Goal: Task Accomplishment & Management: Manage account settings

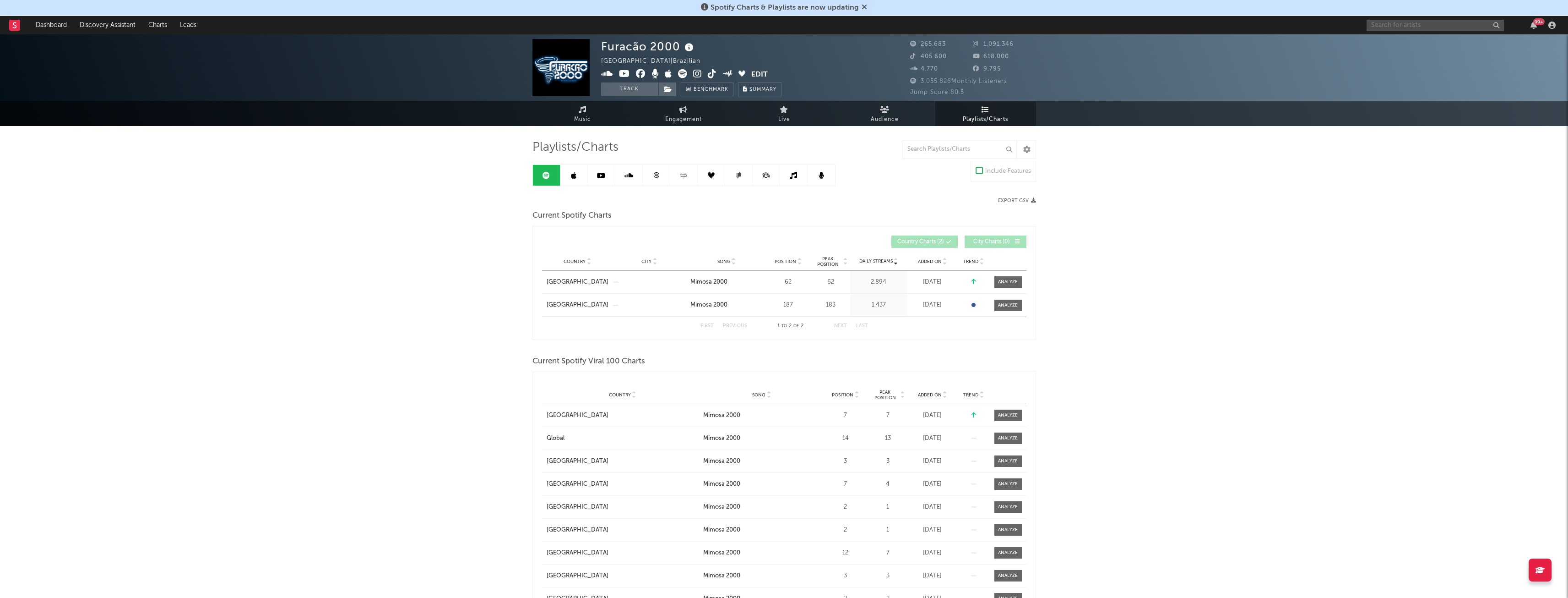
click at [1445, 25] on input "text" at bounding box center [1435, 25] width 138 height 12
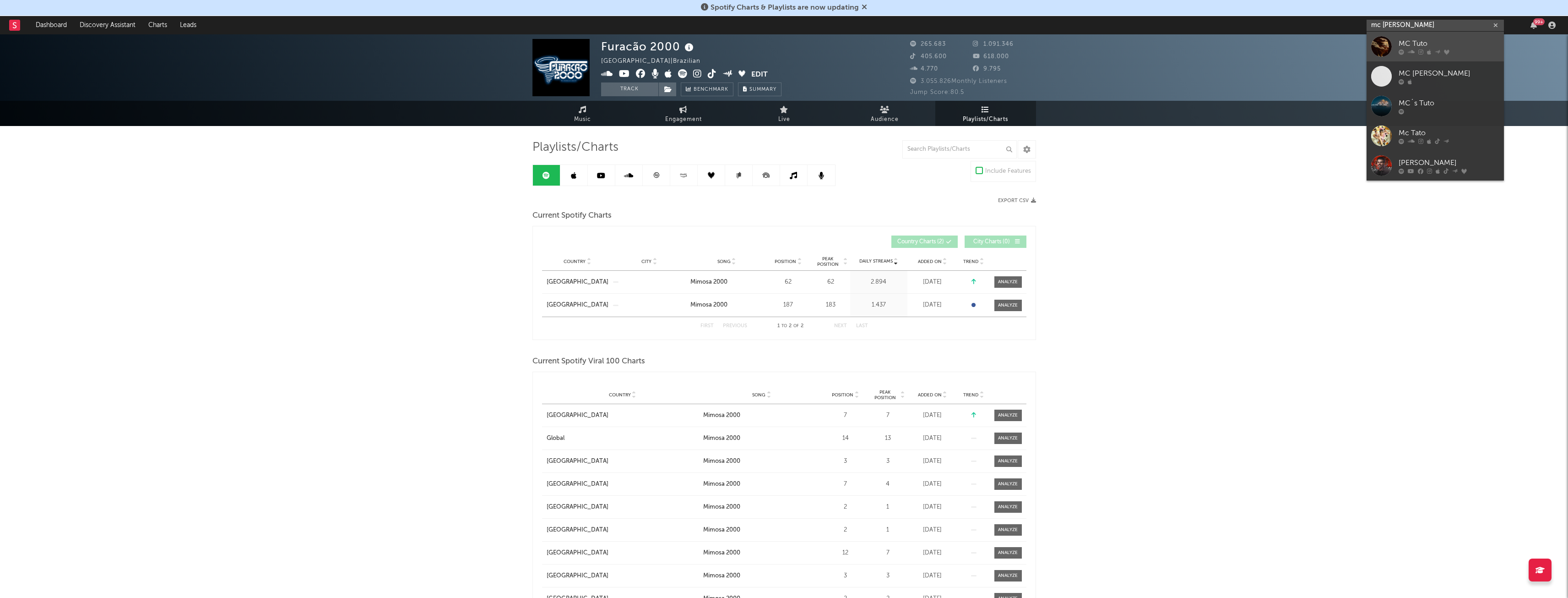
type input "mc [PERSON_NAME]"
click at [1439, 48] on div "MC Tuto" at bounding box center [1448, 43] width 101 height 11
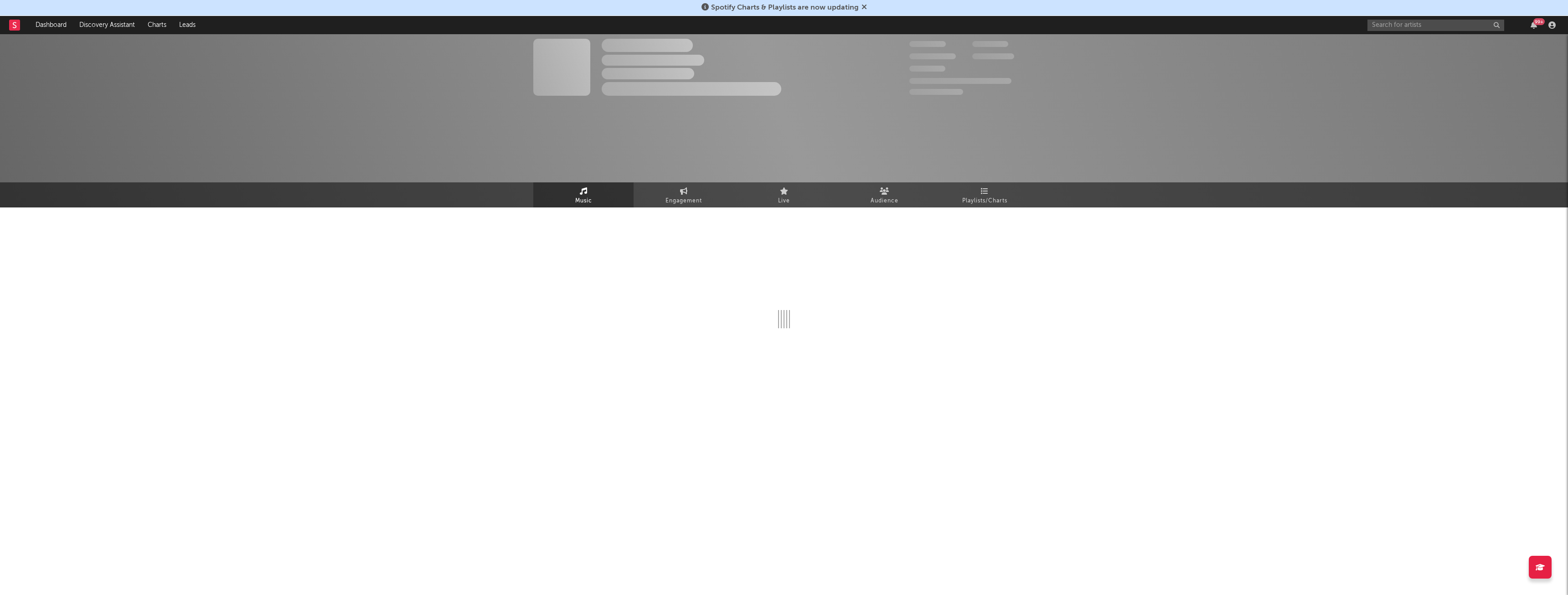
select select "6m"
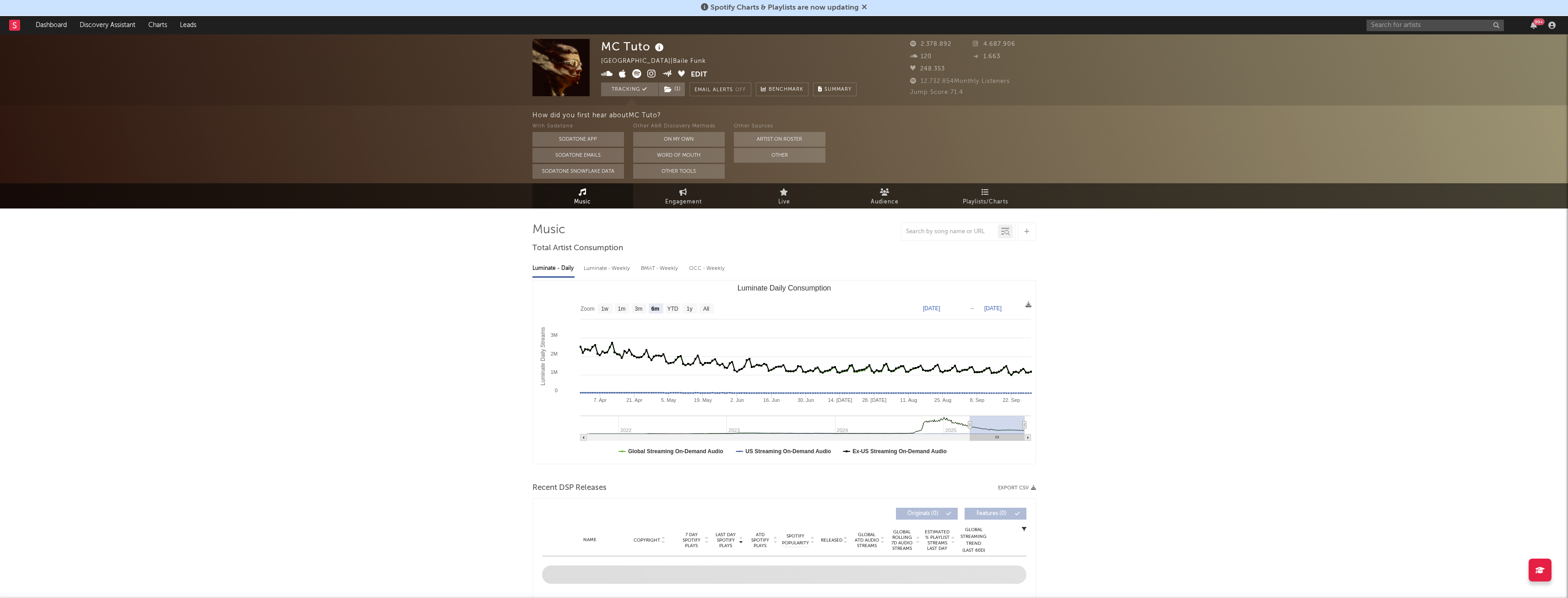
click at [700, 71] on button "Edit" at bounding box center [699, 75] width 17 height 12
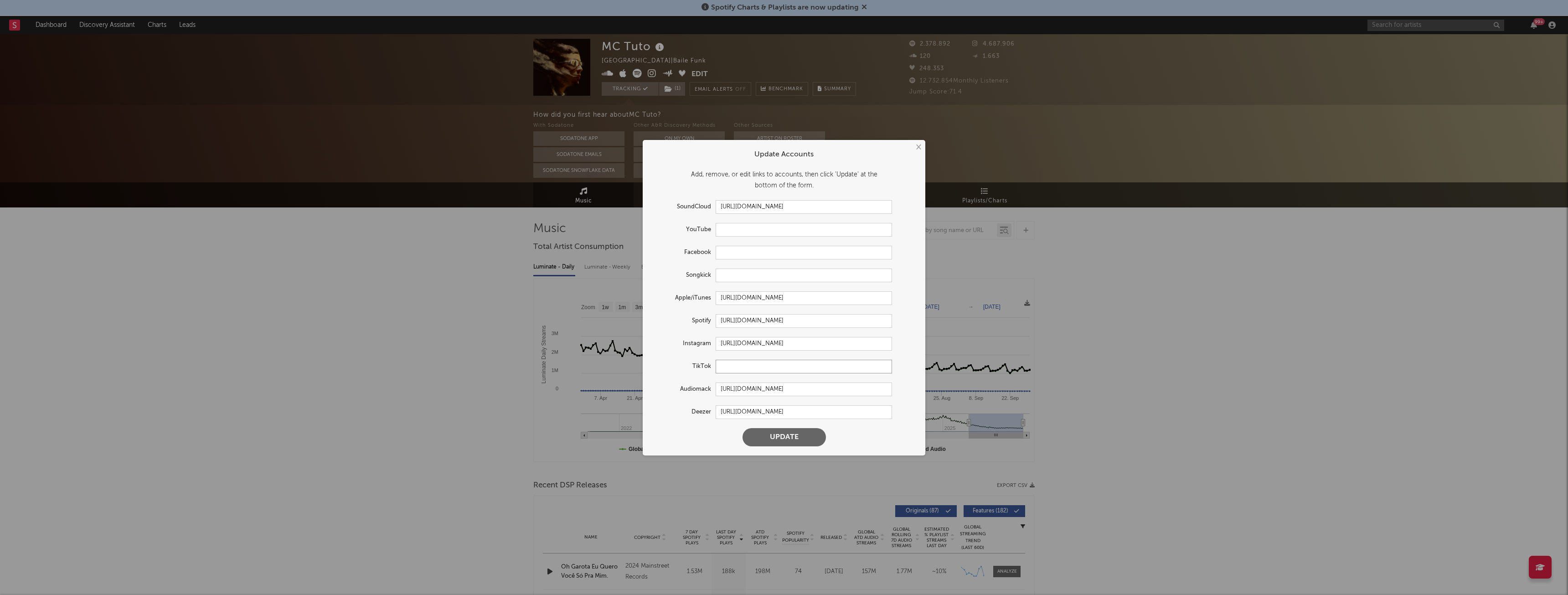
paste input "[URL][DOMAIN_NAME]"
type input "[URL][DOMAIN_NAME]"
paste input "[URL][DOMAIN_NAME]"
type input "[URL][DOMAIN_NAME]"
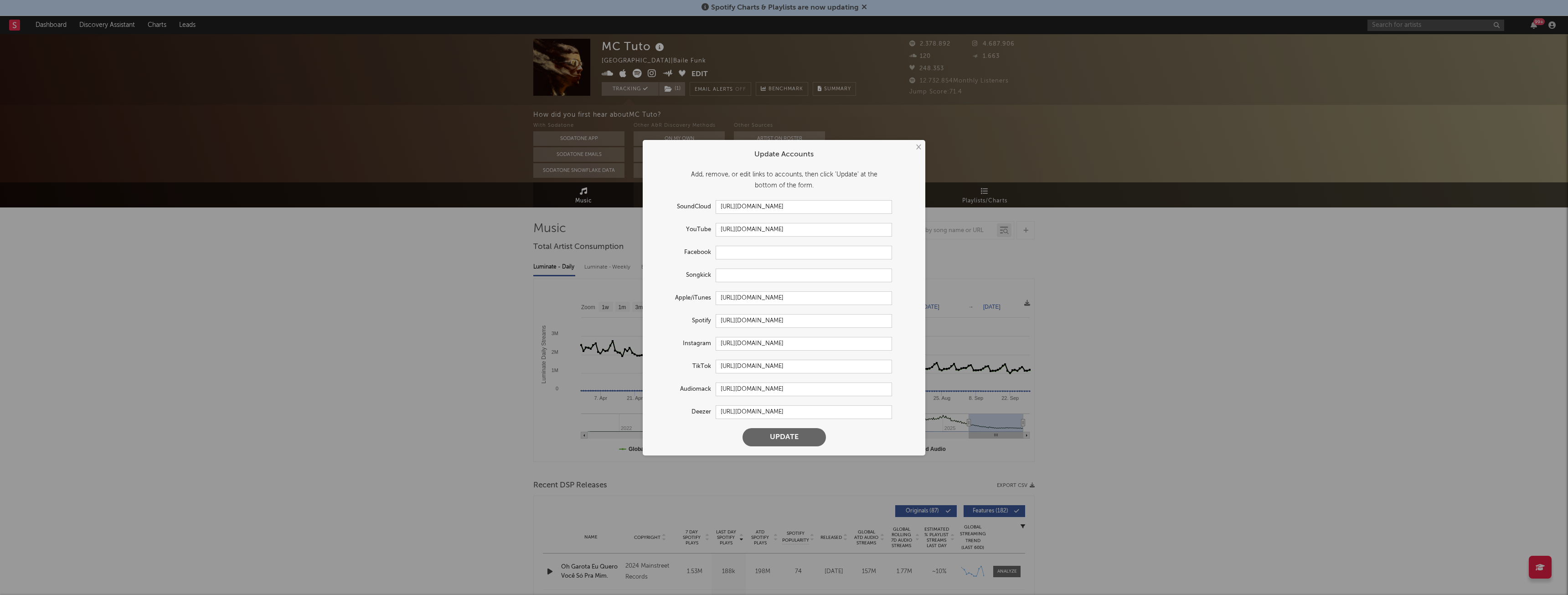
click at [794, 438] on button "Update" at bounding box center [784, 437] width 84 height 18
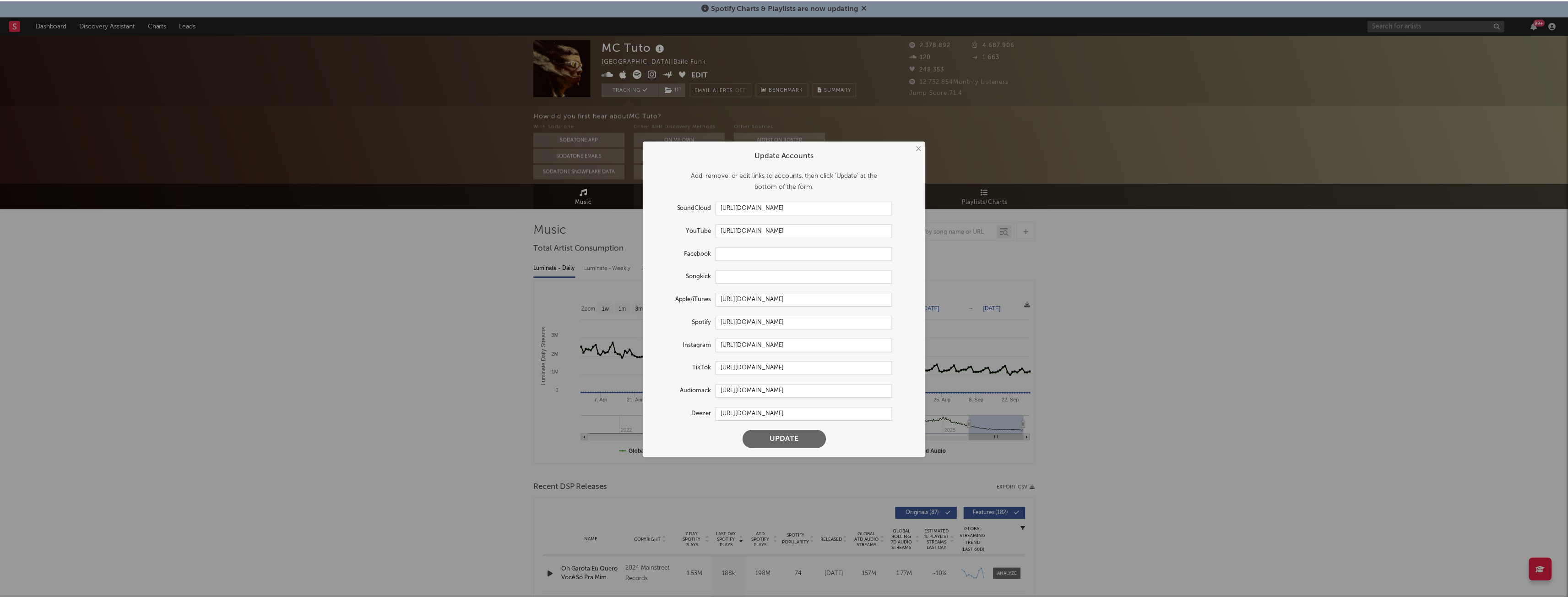
scroll to position [0, 0]
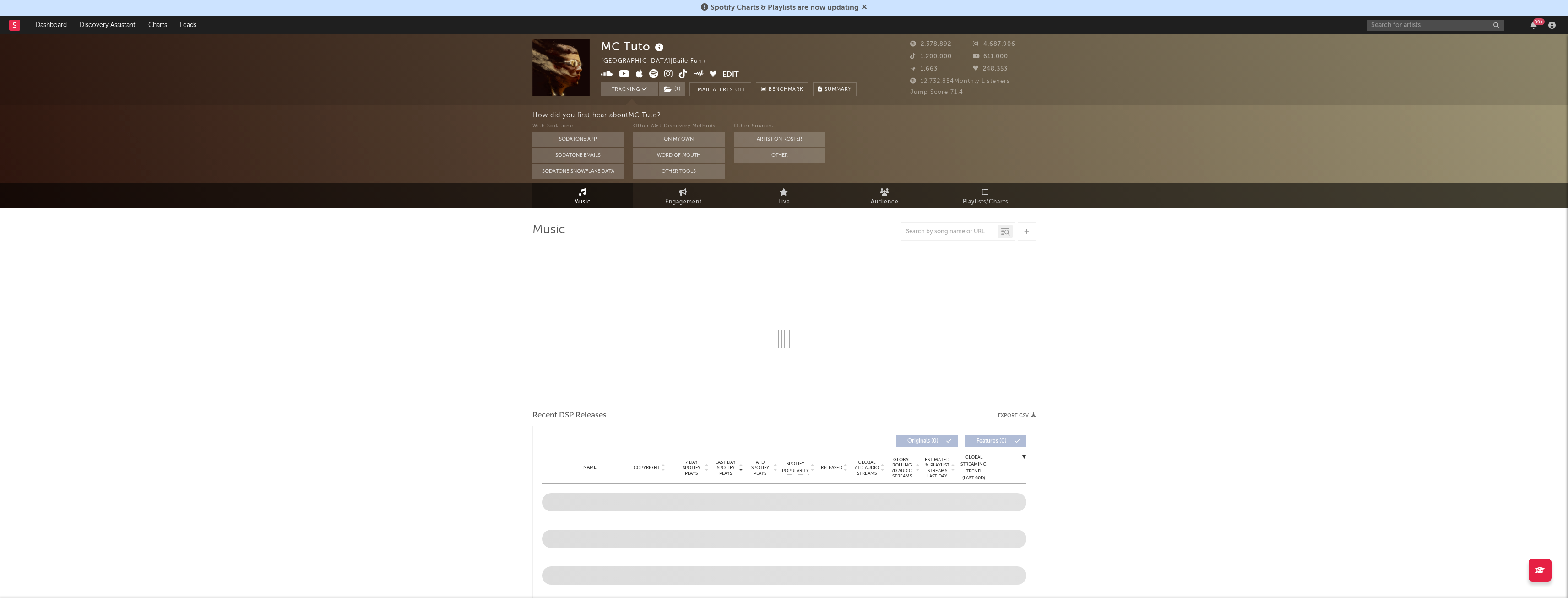
select select "6m"
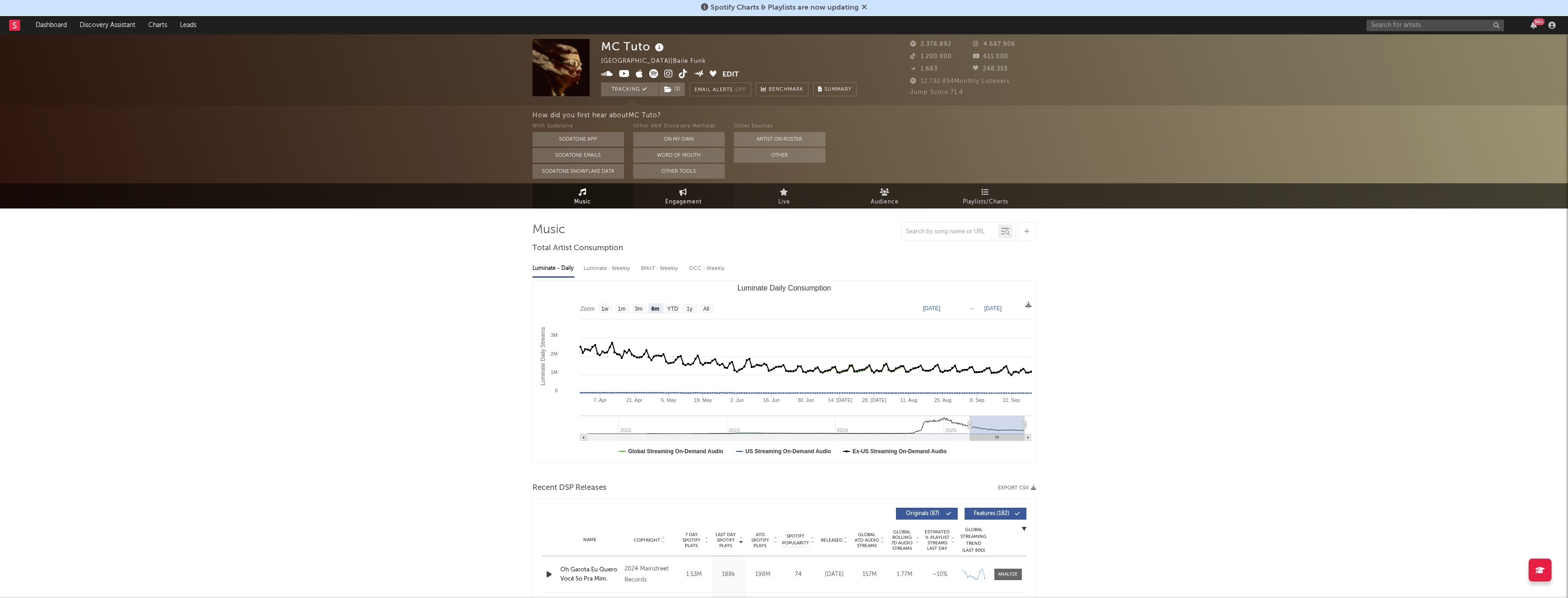
click at [677, 199] on span "Engagement" at bounding box center [684, 202] width 37 height 11
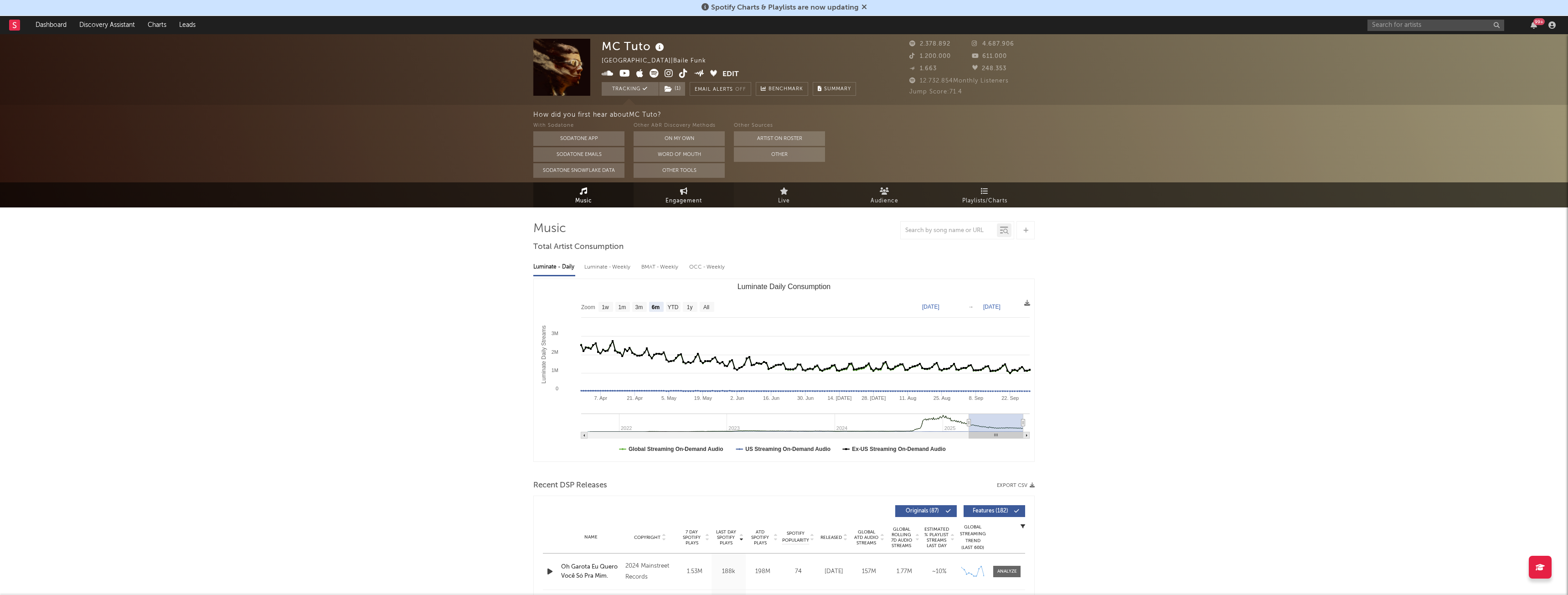
select select "1w"
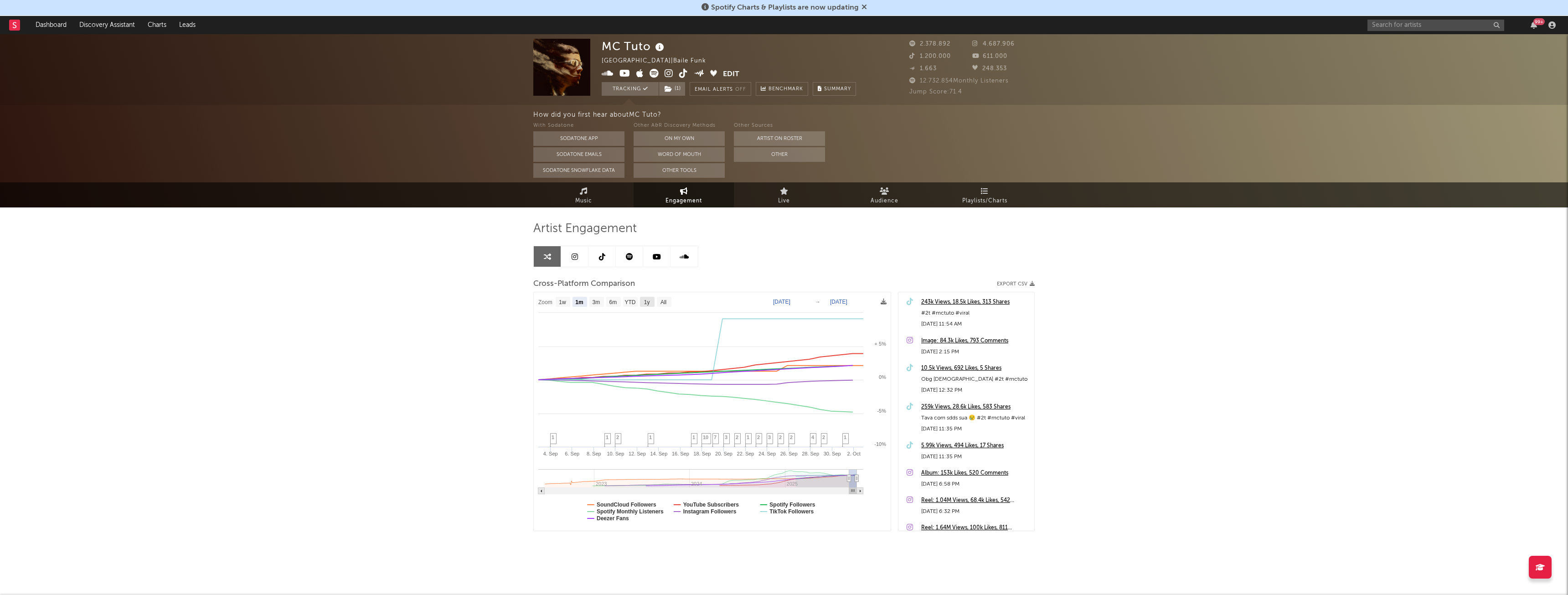
click at [642, 305] on rect at bounding box center [647, 302] width 14 height 10
select select "1y"
type input "[DATE]"
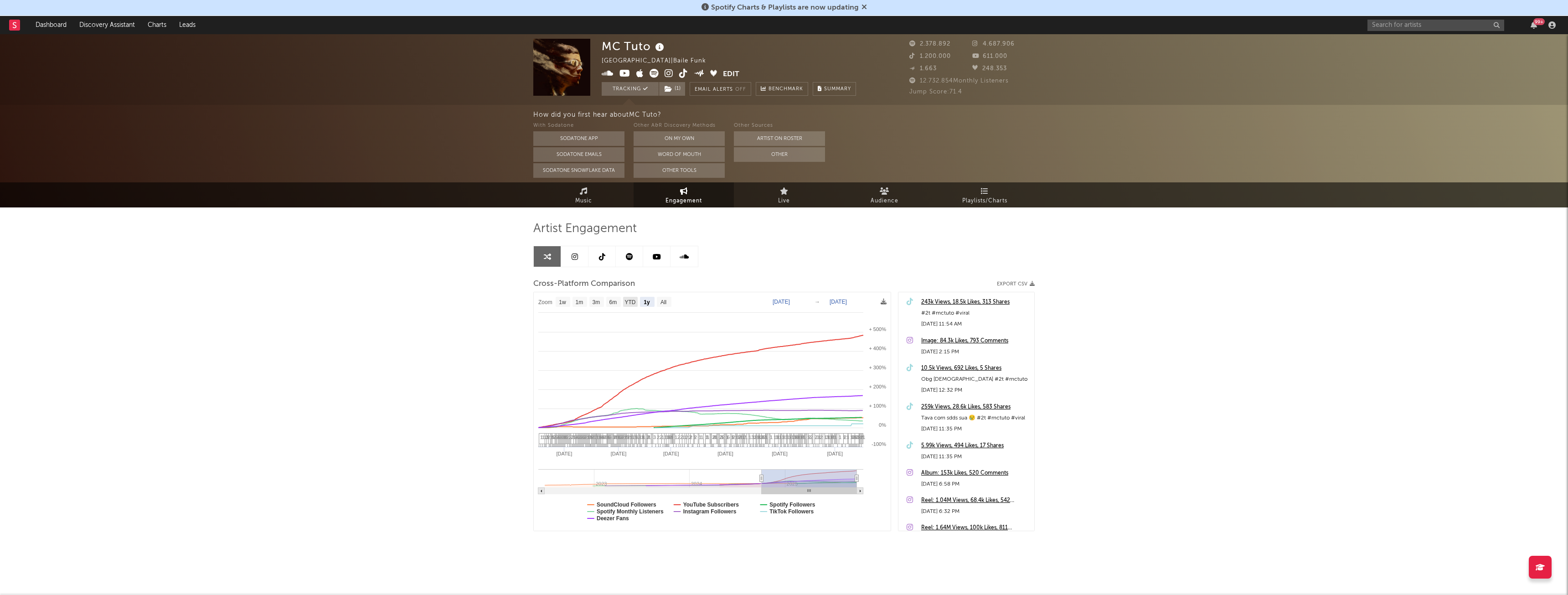
click at [631, 302] on text "YTD" at bounding box center [629, 302] width 11 height 6
select select "YTD"
type input "[DATE]"
select select "1w"
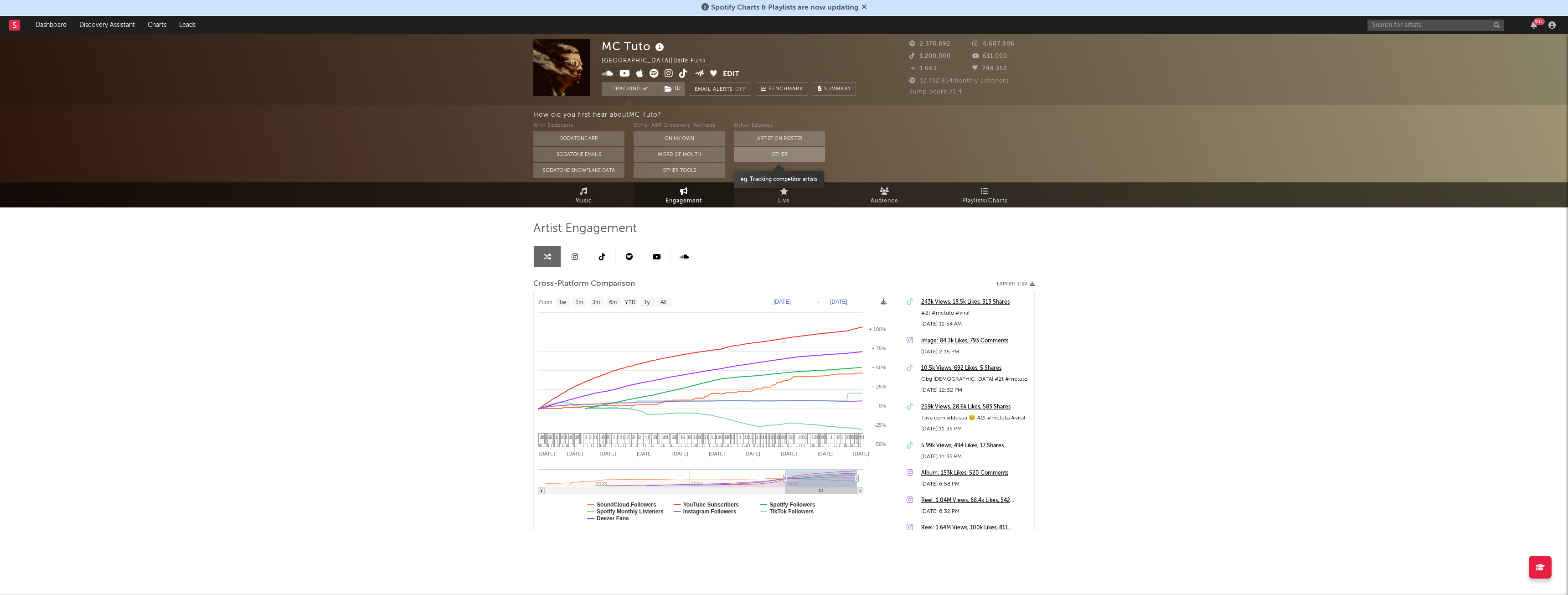
click at [763, 155] on button "Other" at bounding box center [779, 154] width 91 height 14
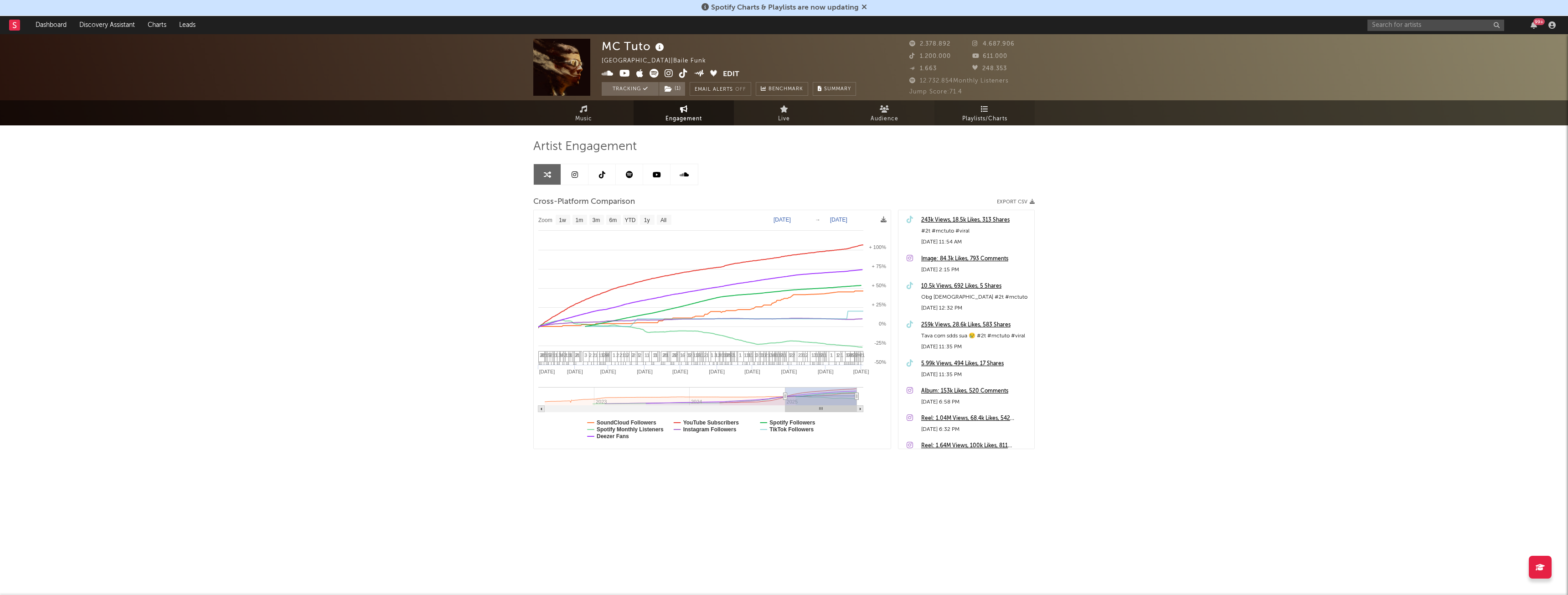
click at [982, 115] on span "Playlists/Charts" at bounding box center [985, 118] width 45 height 11
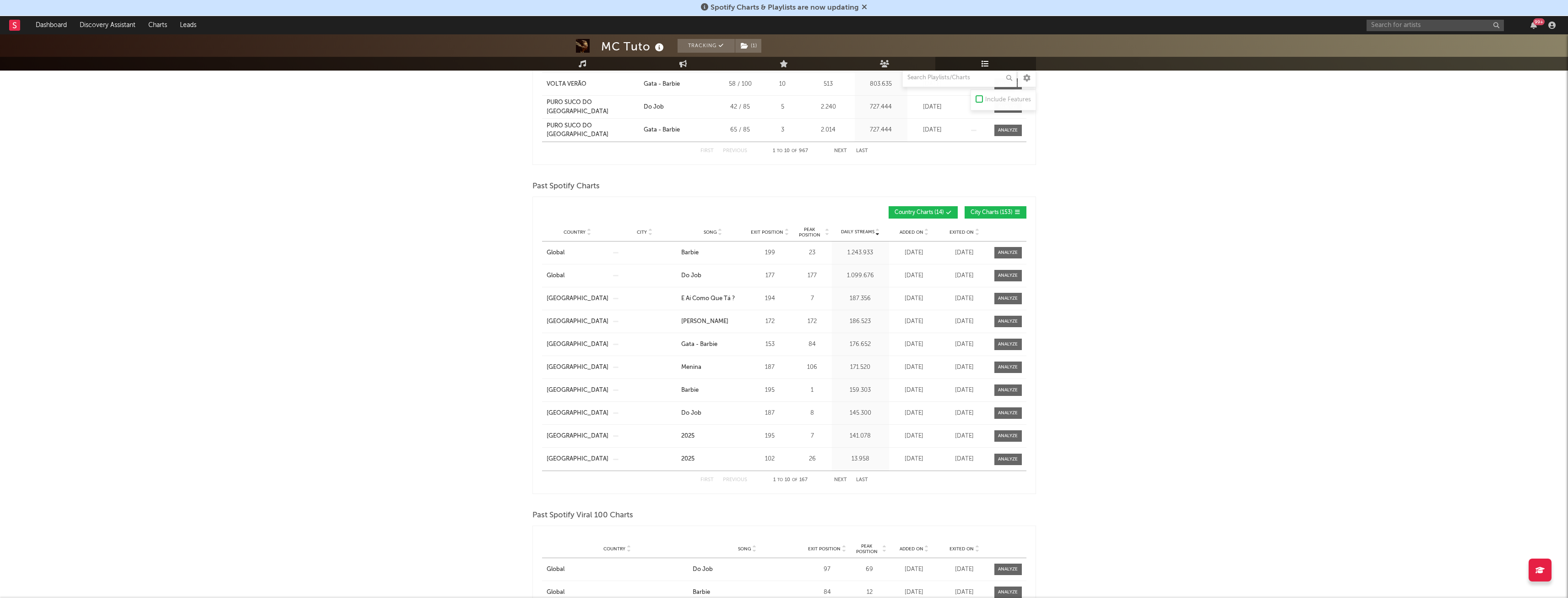
scroll to position [550, 0]
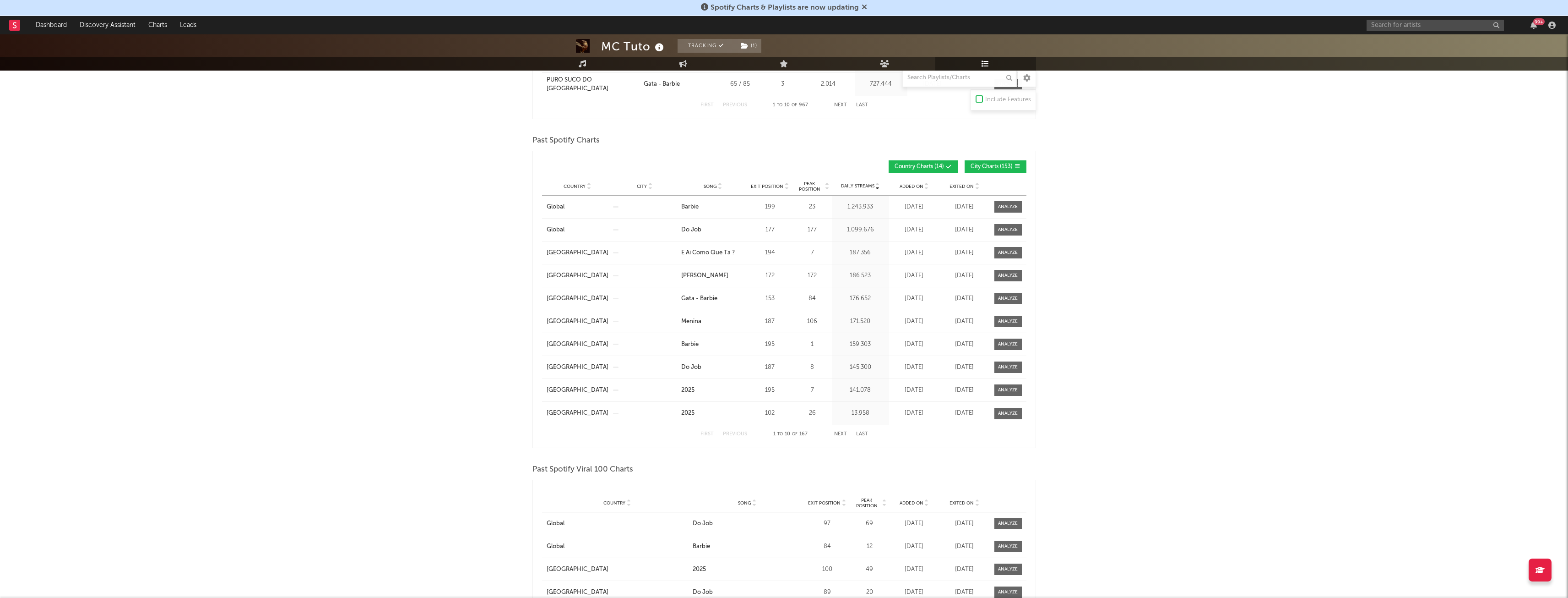
click at [799, 181] on span "Peak Position" at bounding box center [810, 186] width 29 height 11
click at [986, 160] on button "City Charts ( 153 )" at bounding box center [995, 166] width 62 height 12
click at [808, 186] on span "Peak Position" at bounding box center [810, 186] width 29 height 11
click at [839, 433] on button "Next" at bounding box center [841, 434] width 13 height 5
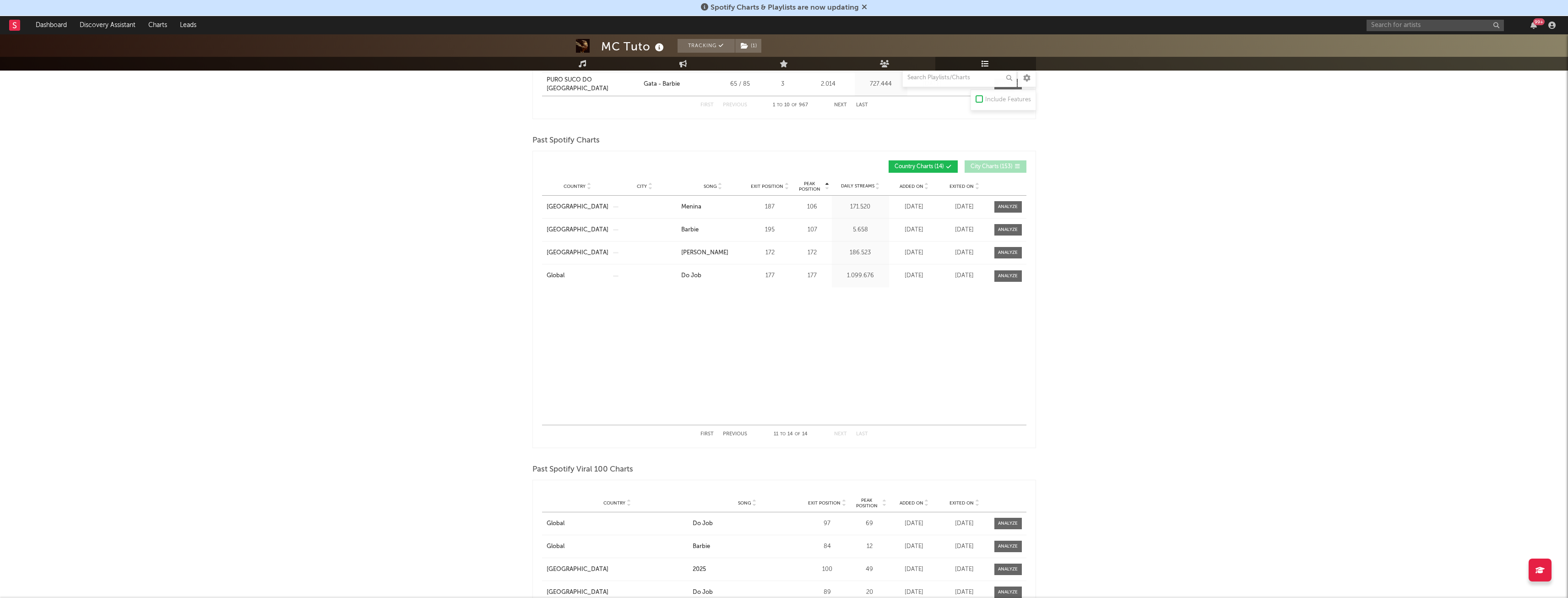
click at [729, 434] on button "Previous" at bounding box center [735, 434] width 25 height 5
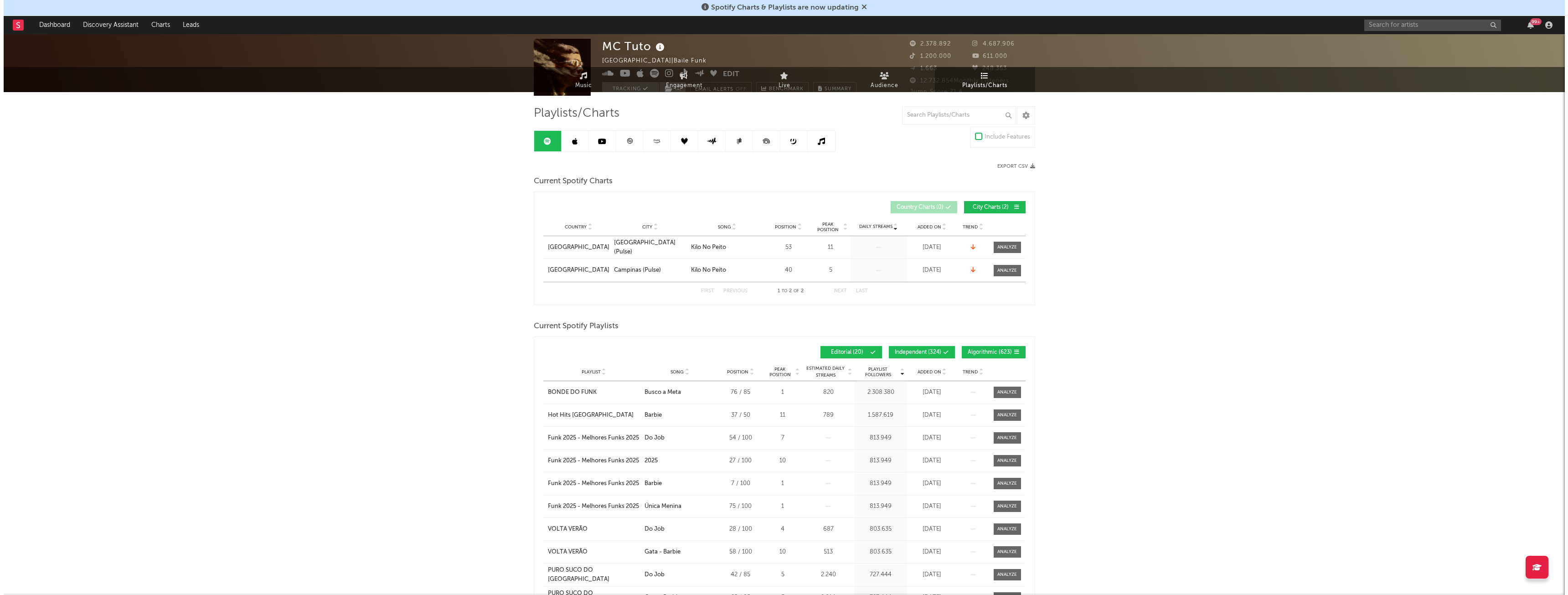
scroll to position [0, 0]
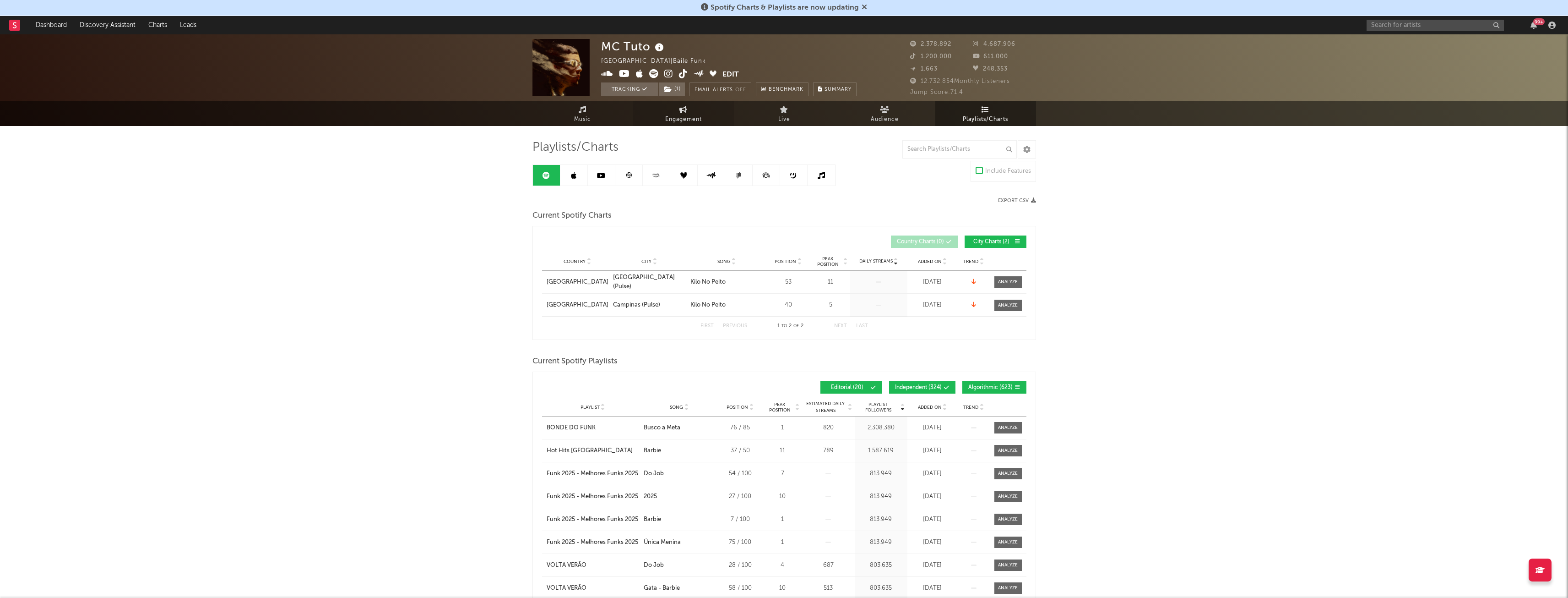
click at [687, 119] on span "Engagement" at bounding box center [684, 119] width 37 height 11
select select "1w"
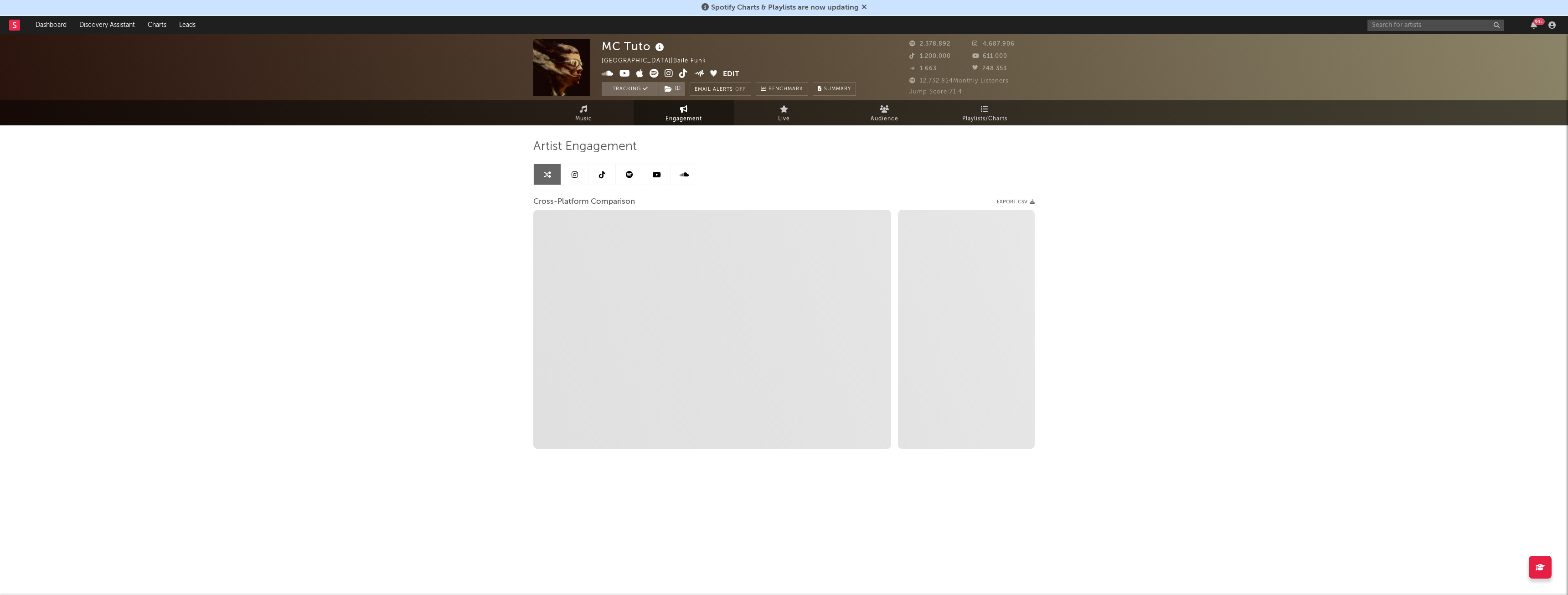
click at [224, 183] on div "MC Tuto [GEOGRAPHIC_DATA] | Baile Funk Edit Tracking ( 1 ) Email Alerts Off Ben…" at bounding box center [784, 273] width 1568 height 479
select select "1m"
